Goal: Book appointment/travel/reservation

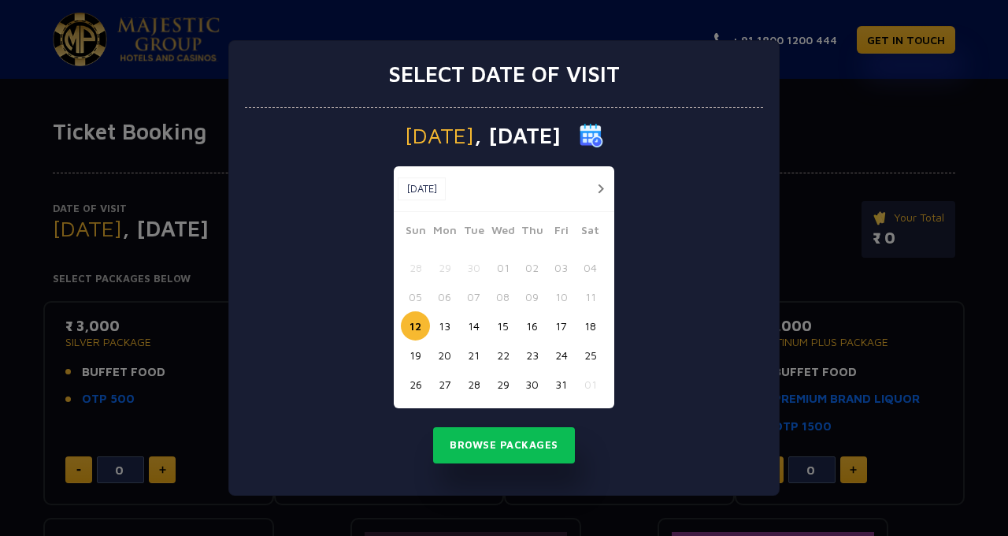
click at [444, 358] on button "20" at bounding box center [444, 354] width 29 height 29
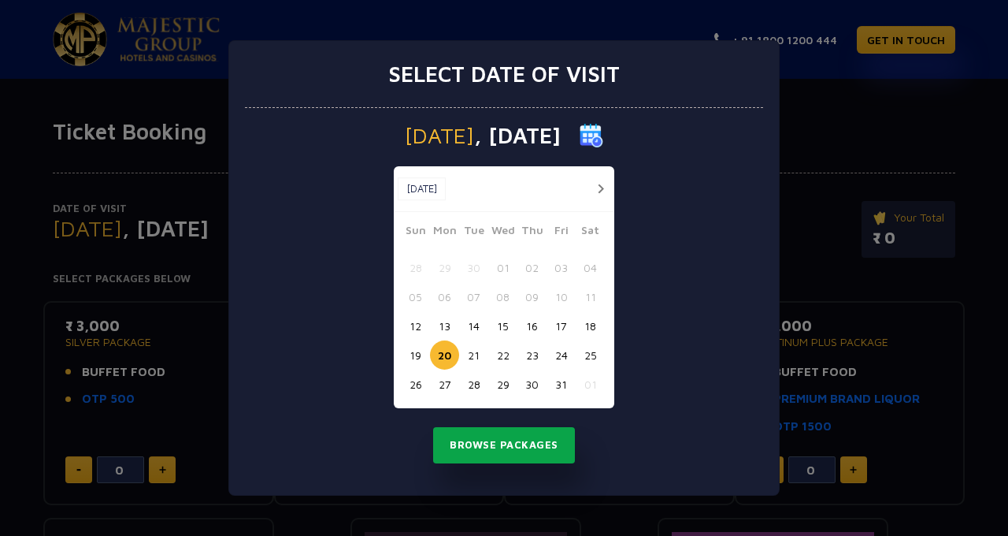
click at [538, 449] on button "Browse Packages" at bounding box center [504, 445] width 142 height 36
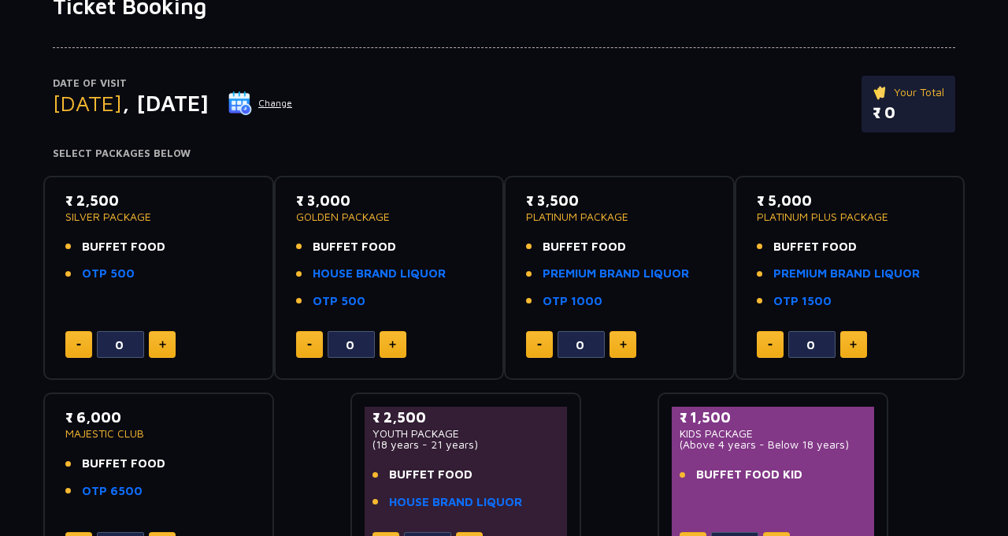
scroll to position [135, 0]
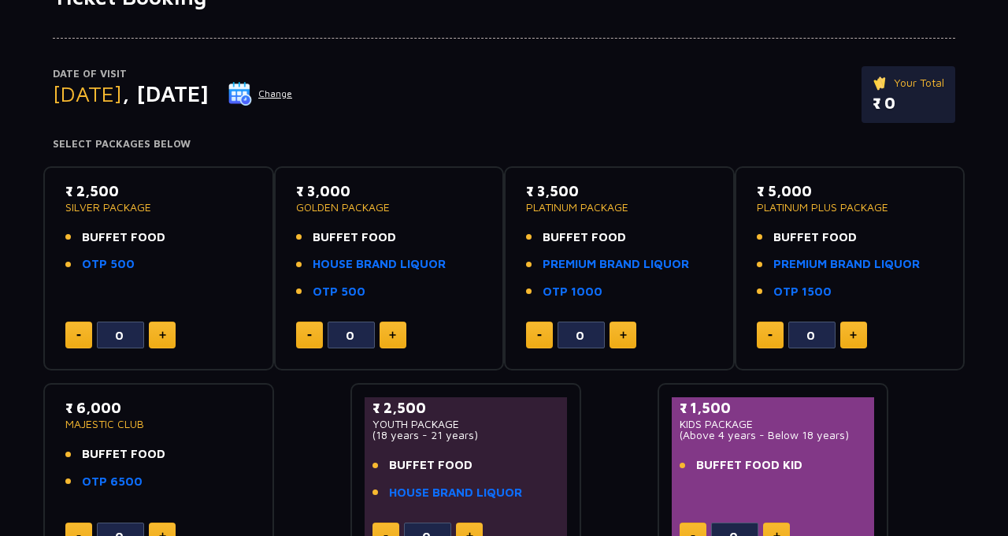
click at [433, 193] on p "₹ 3,000" at bounding box center [389, 190] width 187 height 21
click at [425, 230] on li "BUFFET FOOD" at bounding box center [389, 237] width 187 height 18
click at [418, 233] on li "BUFFET FOOD" at bounding box center [389, 237] width 187 height 18
click at [84, 267] on link "OTP 500" at bounding box center [108, 264] width 53 height 18
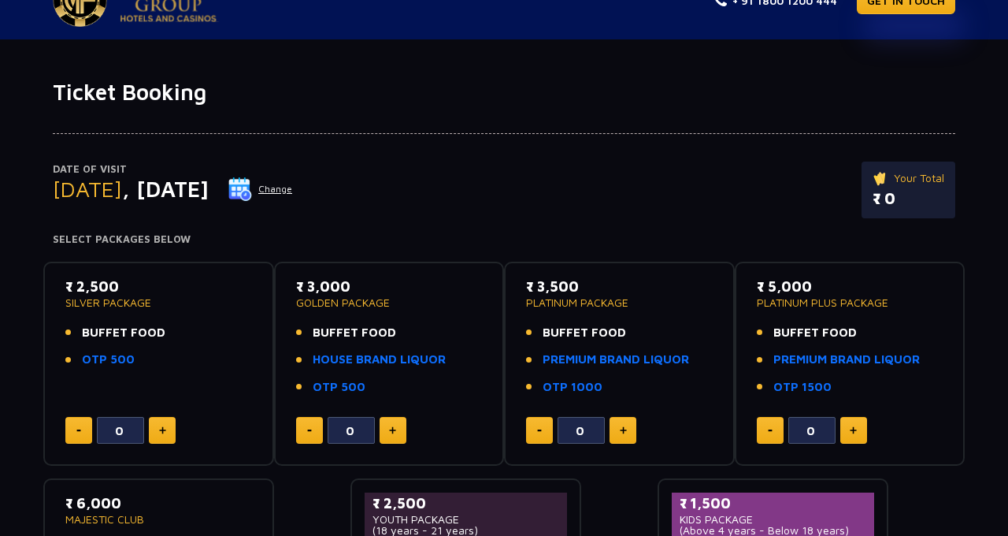
scroll to position [40, 0]
click at [345, 280] on p "₹ 3,000" at bounding box center [389, 285] width 187 height 21
click at [375, 298] on p "GOLDEN PACKAGE" at bounding box center [389, 301] width 187 height 11
click at [443, 336] on li "BUFFET FOOD" at bounding box center [389, 332] width 187 height 18
click at [359, 329] on span "BUFFET FOOD" at bounding box center [355, 332] width 84 height 18
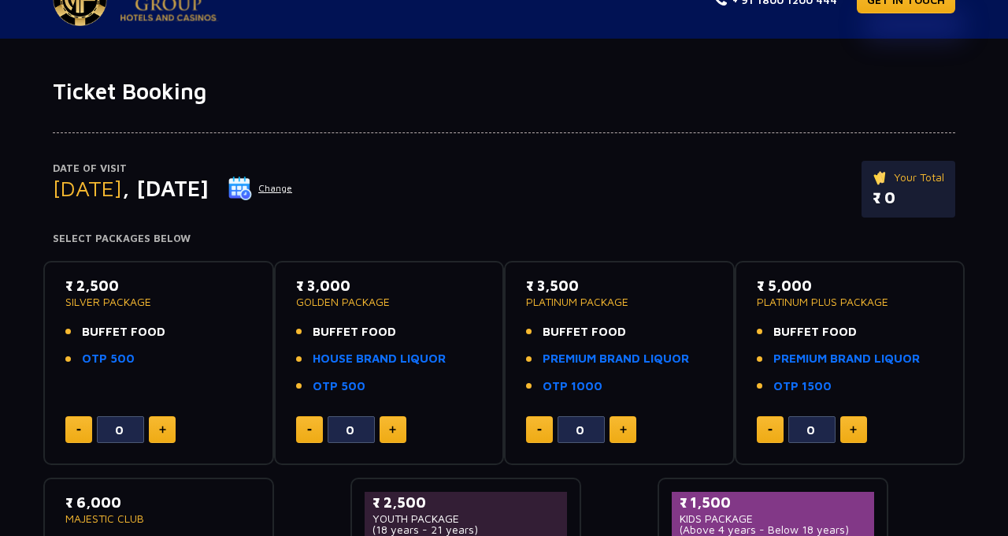
click at [307, 287] on p "₹ 3,000" at bounding box center [389, 285] width 187 height 21
click at [313, 329] on span "BUFFET FOOD" at bounding box center [355, 332] width 84 height 18
click at [334, 361] on link "HOUSE BRAND LIQUOR" at bounding box center [379, 359] width 133 height 18
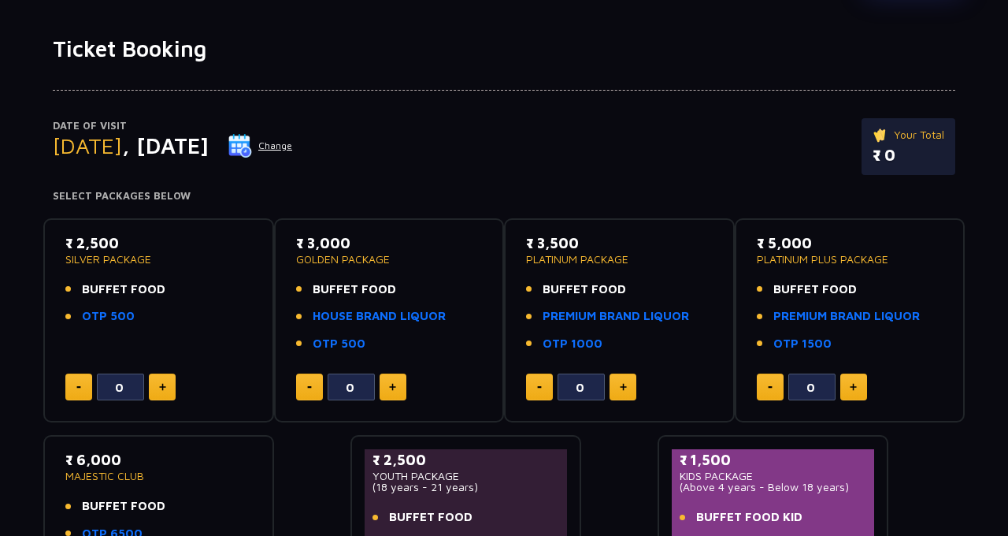
scroll to position [85, 0]
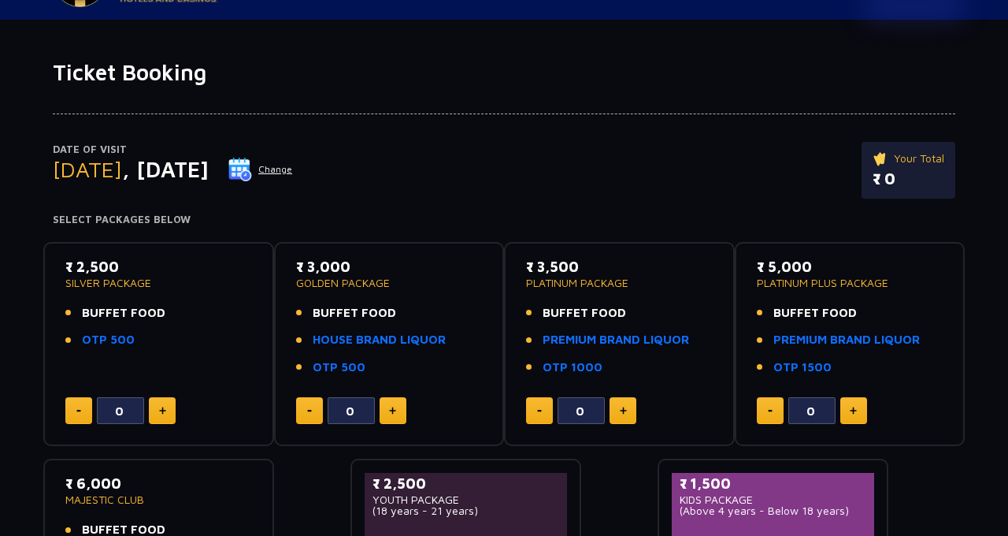
click at [920, 158] on p "Your Total" at bounding box center [909, 158] width 72 height 17
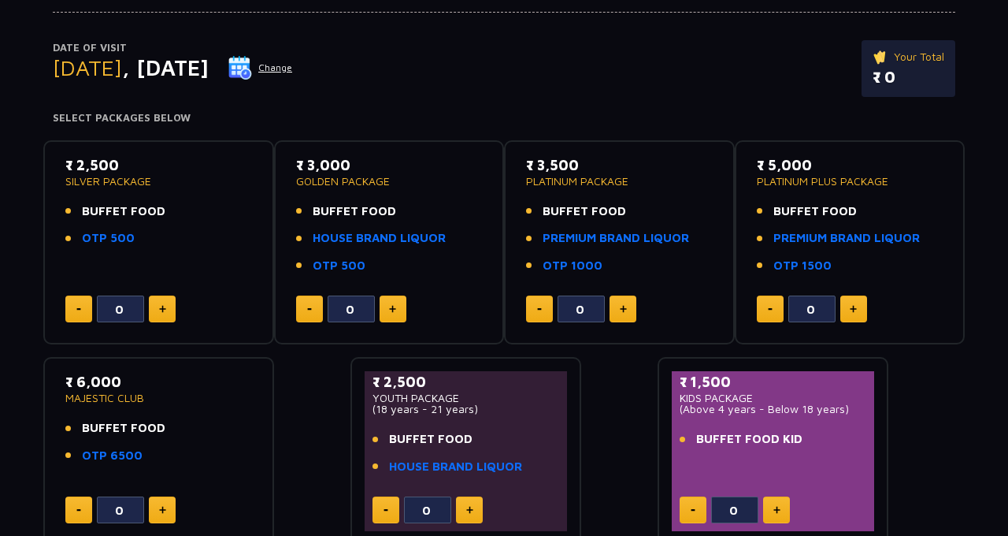
scroll to position [0, 0]
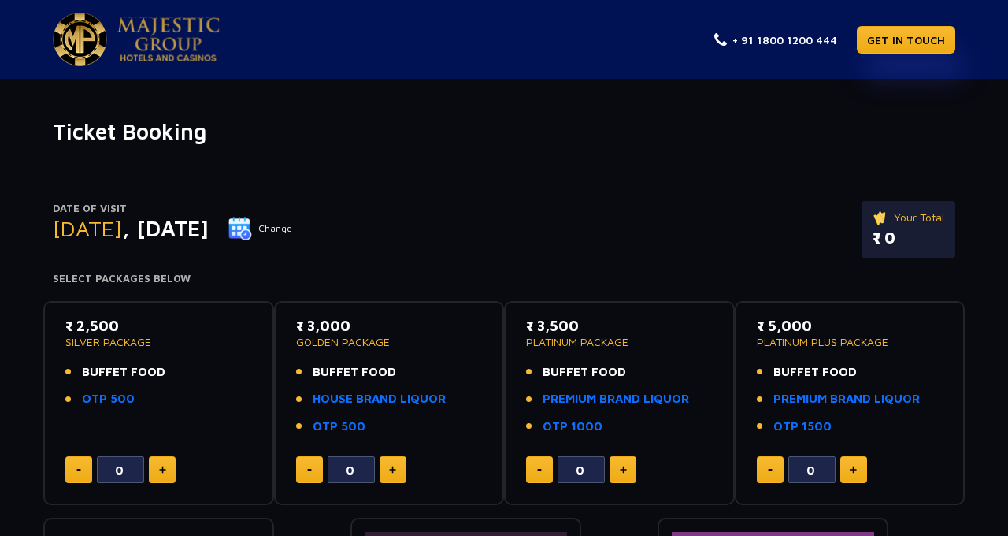
click at [74, 44] on img at bounding box center [80, 40] width 54 height 54
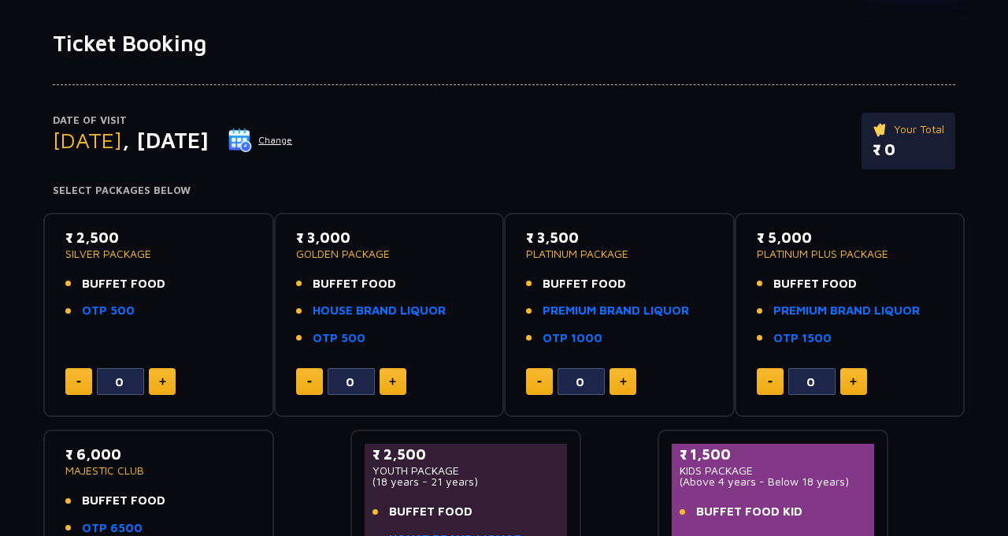
scroll to position [87, 0]
click at [689, 303] on link "PREMIUM BRAND LIQUOR" at bounding box center [616, 312] width 147 height 18
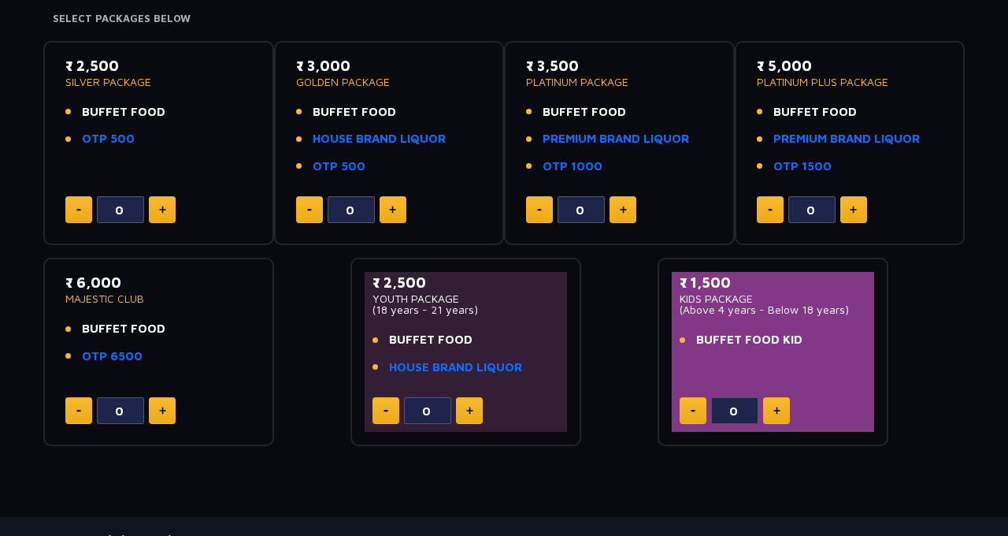
scroll to position [284, 0]
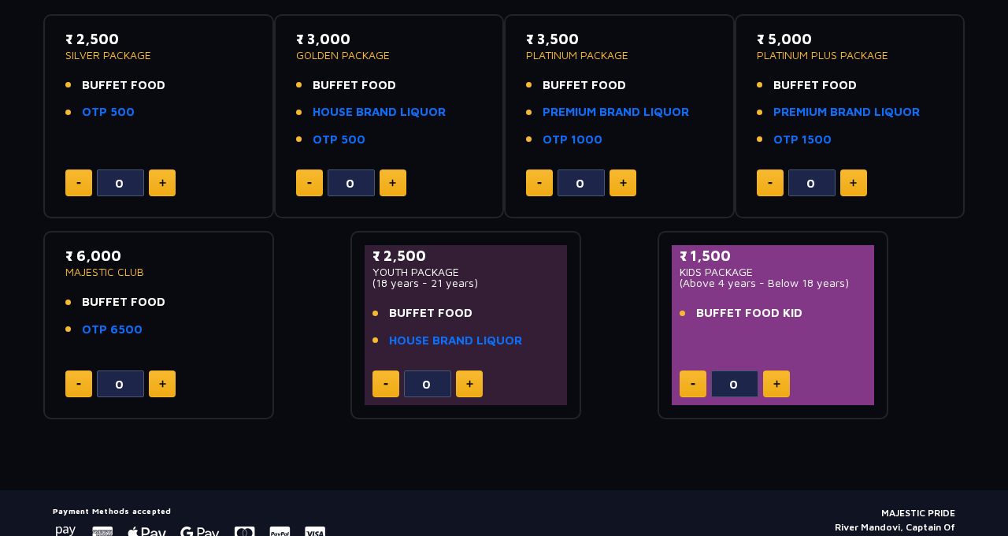
click at [856, 179] on img at bounding box center [853, 183] width 7 height 8
type input "1"
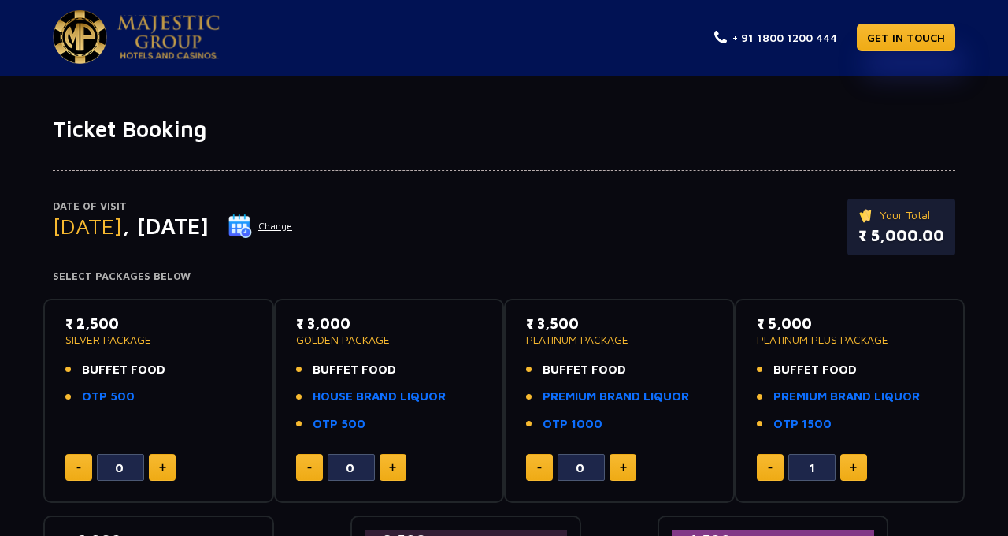
scroll to position [0, 0]
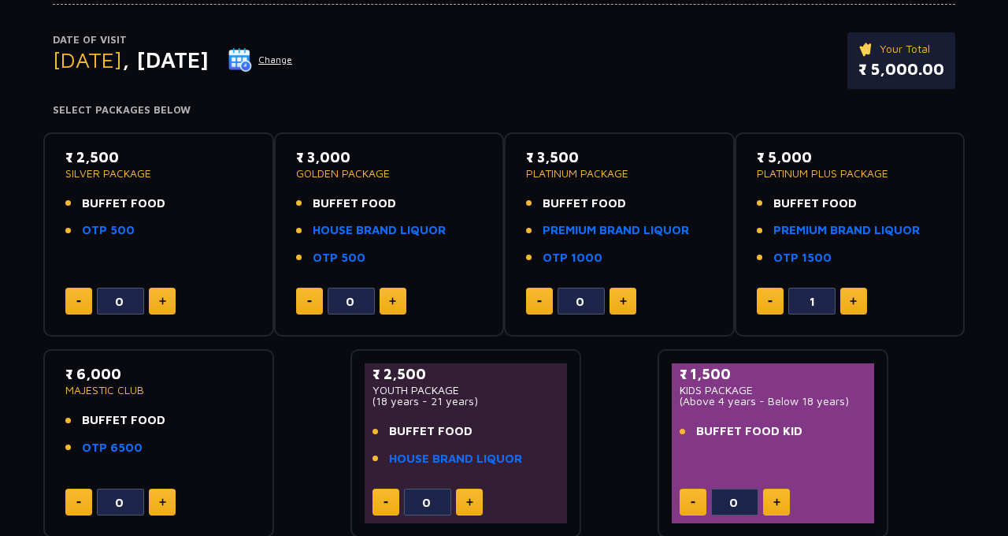
scroll to position [187, 0]
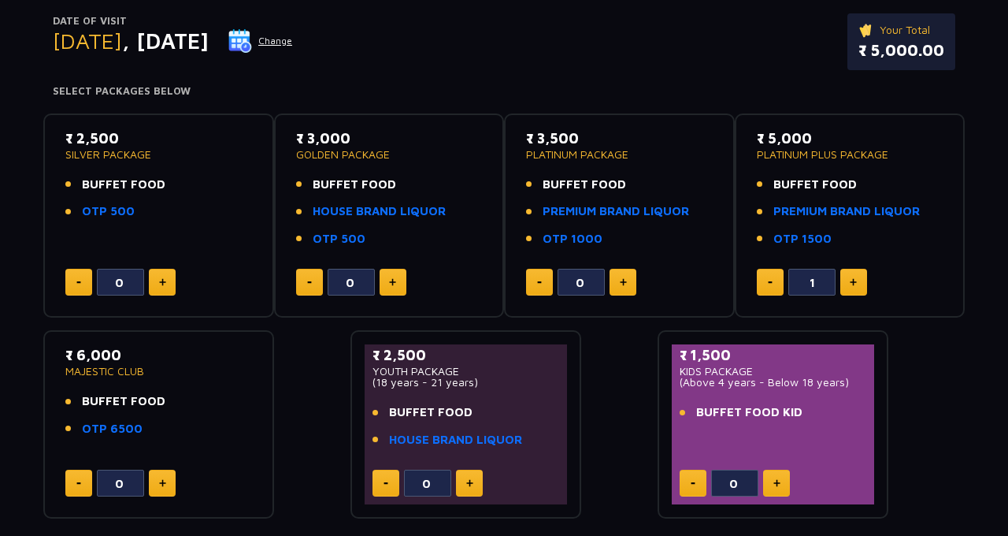
click at [578, 235] on link "OTP 1000" at bounding box center [573, 239] width 60 height 18
click at [343, 210] on link "HOUSE BRAND LIQUOR" at bounding box center [379, 211] width 133 height 18
click at [340, 210] on link "HOUSE BRAND LIQUOR" at bounding box center [379, 211] width 133 height 18
click at [329, 155] on p "GOLDEN PACKAGE" at bounding box center [389, 154] width 187 height 11
click at [323, 139] on p "₹ 3,000" at bounding box center [389, 138] width 187 height 21
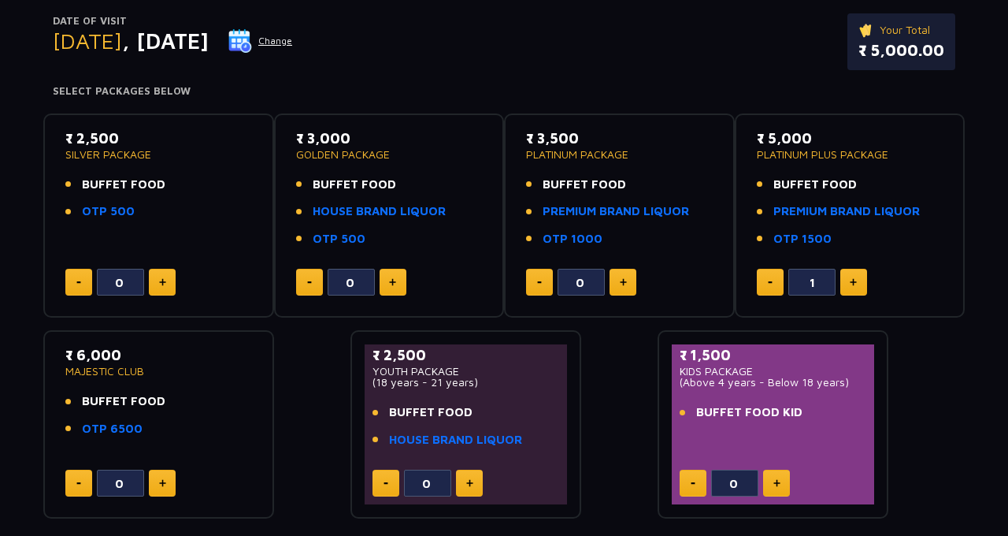
click at [321, 135] on p "₹ 3,000" at bounding box center [389, 138] width 187 height 21
click at [309, 356] on div "₹ 2,500 SILVER PACKAGE BUFFET FOOD OTP 500 0 ₹ 3,000 GOLDEN PACKAGE BUFFET FOOD…" at bounding box center [504, 310] width 922 height 418
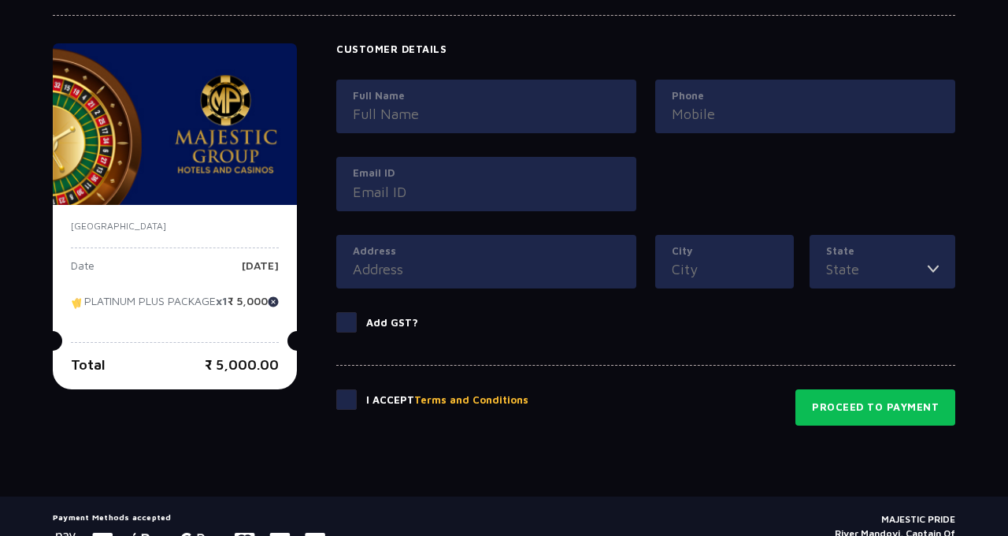
scroll to position [750, 0]
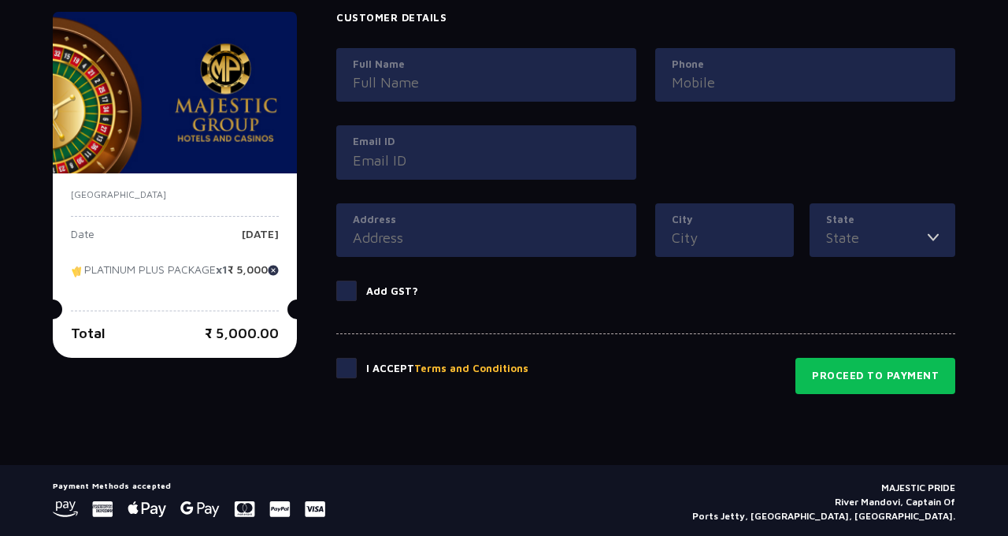
click at [279, 276] on img at bounding box center [273, 270] width 11 height 11
type input "0"
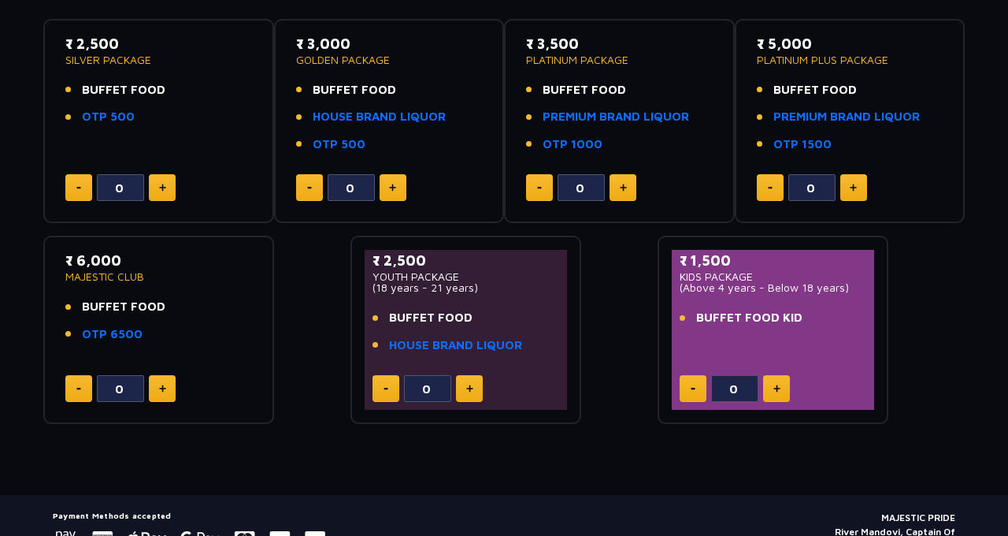
scroll to position [280, 0]
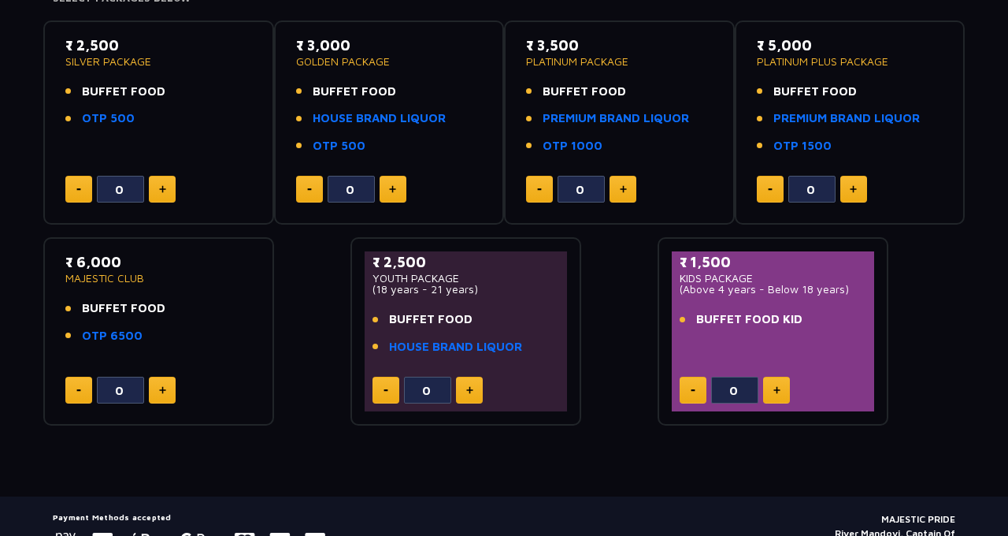
click at [326, 46] on p "₹ 3,000" at bounding box center [389, 45] width 187 height 21
click at [427, 56] on p "GOLDEN PACKAGE" at bounding box center [389, 61] width 187 height 11
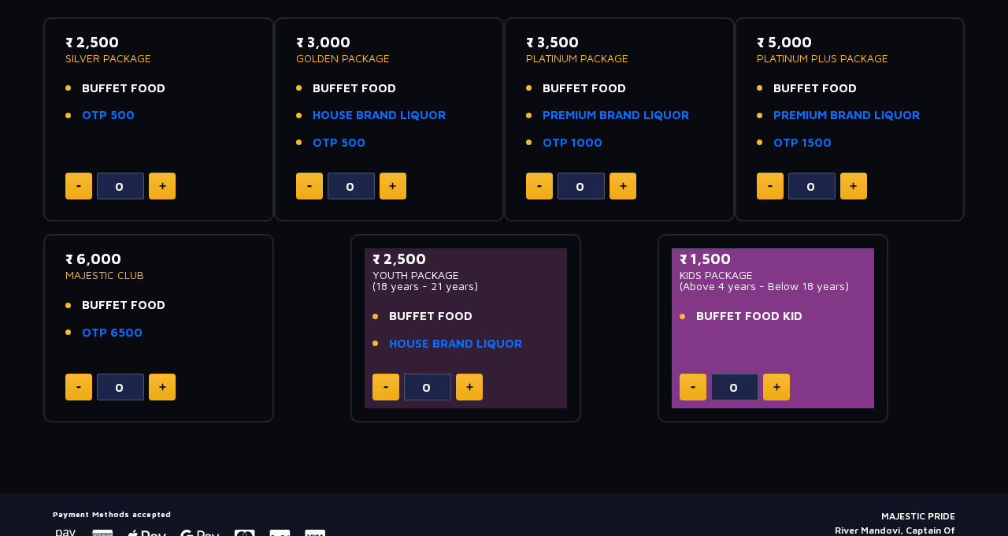
click at [334, 112] on link "HOUSE BRAND LIQUOR" at bounding box center [379, 115] width 133 height 18
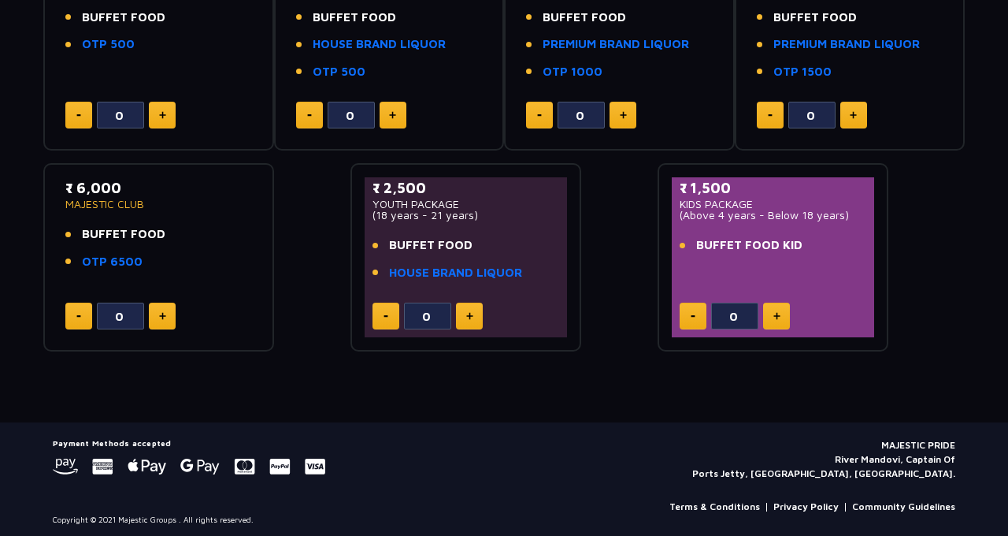
scroll to position [359, 0]
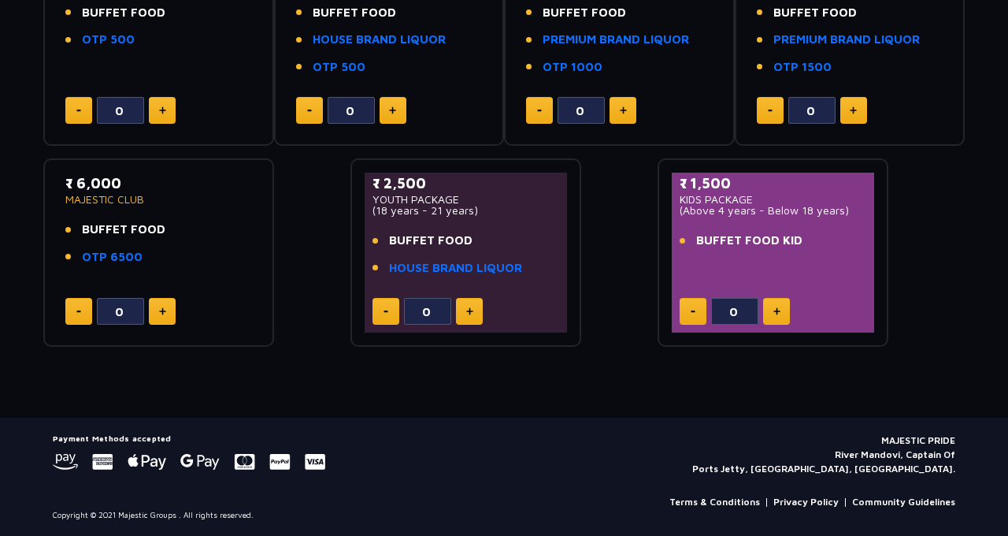
click at [393, 108] on img at bounding box center [392, 110] width 7 height 8
type input "1"
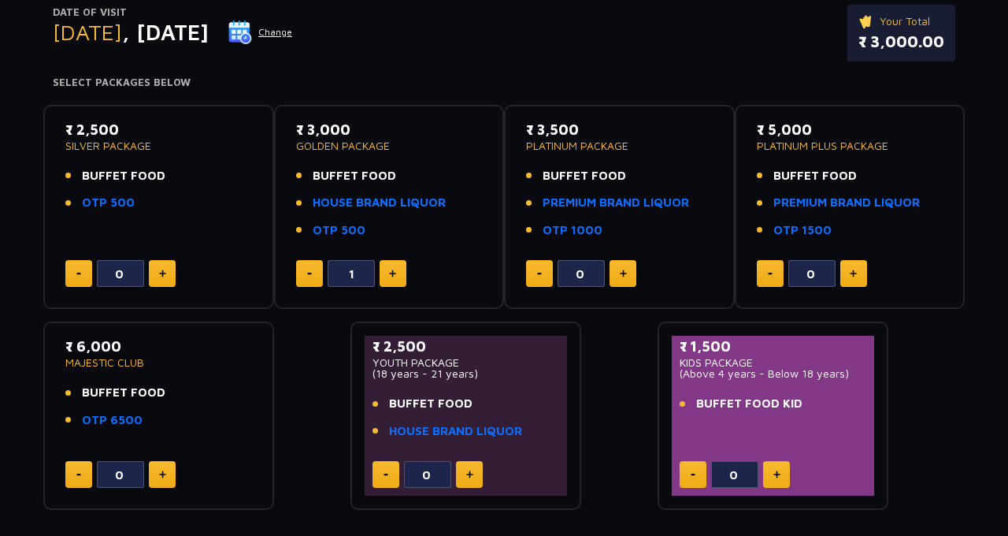
scroll to position [194, 0]
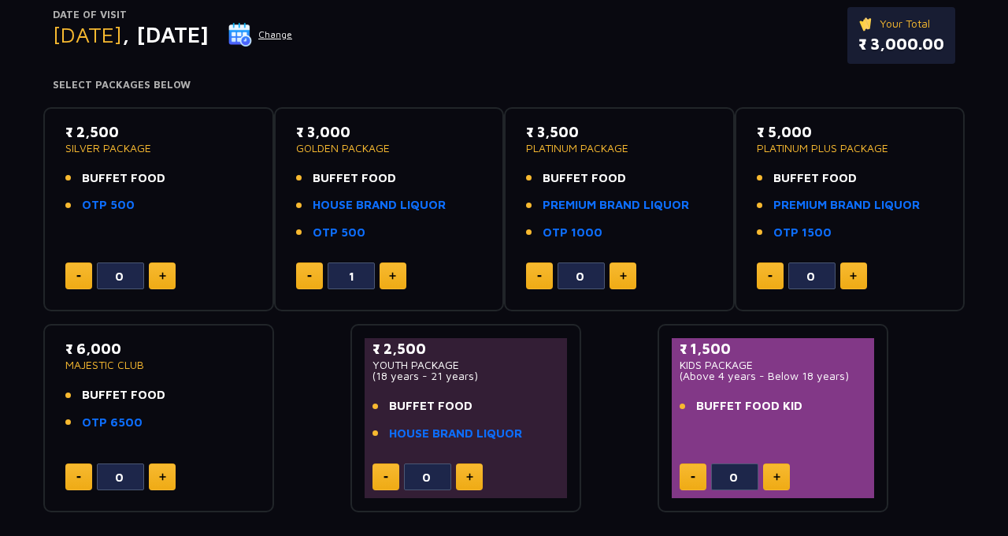
click at [581, 172] on span "BUFFET FOOD" at bounding box center [585, 178] width 84 height 18
click at [563, 178] on span "BUFFET FOOD" at bounding box center [585, 178] width 84 height 18
click at [682, 169] on li "BUFFET FOOD" at bounding box center [619, 178] width 187 height 18
click at [657, 202] on link "PREMIUM BRAND LIQUOR" at bounding box center [616, 205] width 147 height 18
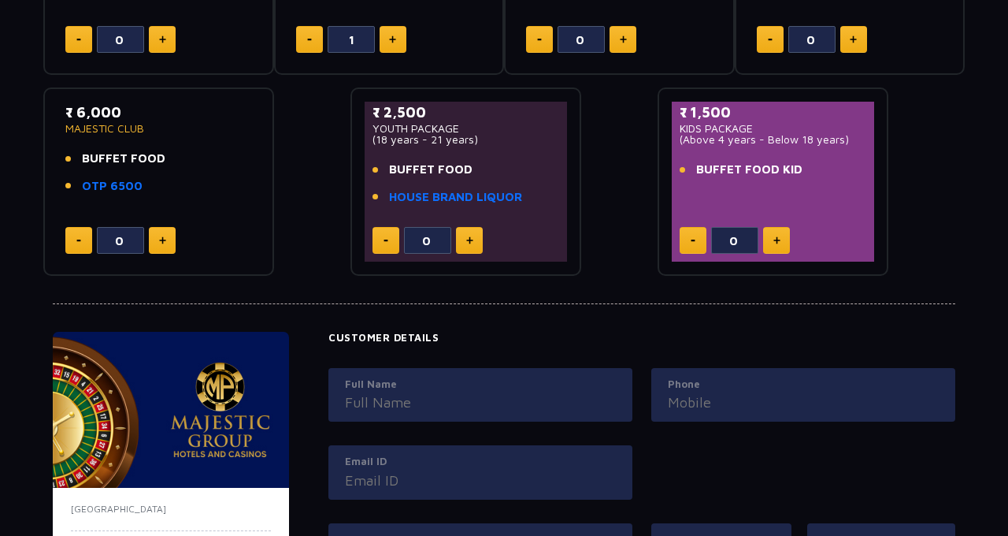
scroll to position [0, 0]
